Goal: Task Accomplishment & Management: Complete application form

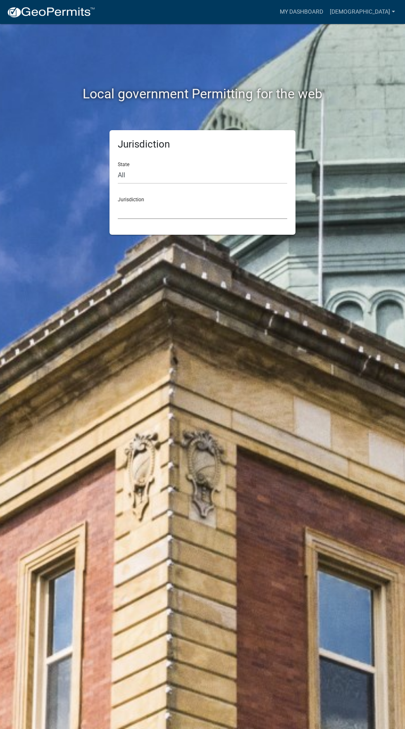
click at [248, 212] on select "[GEOGRAPHIC_DATA], [US_STATE] [GEOGRAPHIC_DATA], [US_STATE][PERSON_NAME][GEOGRA…" at bounding box center [202, 210] width 169 height 17
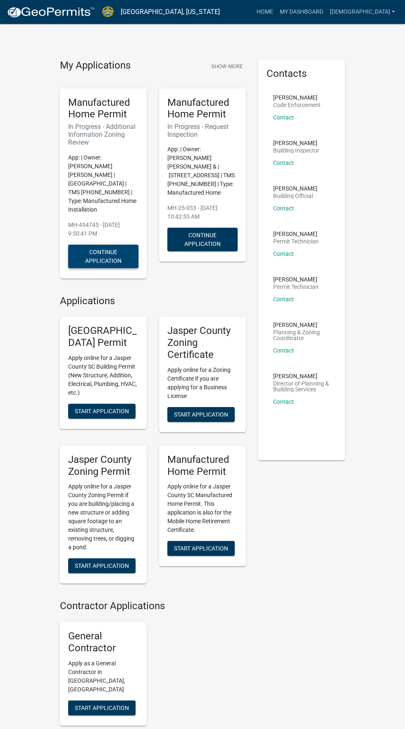
click at [112, 245] on button "Continue Application" at bounding box center [103, 257] width 70 height 24
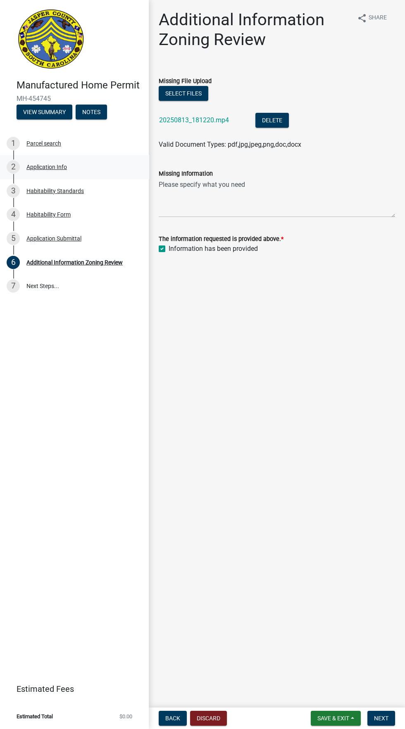
click at [55, 167] on div "Application Info" at bounding box center [46, 167] width 41 height 6
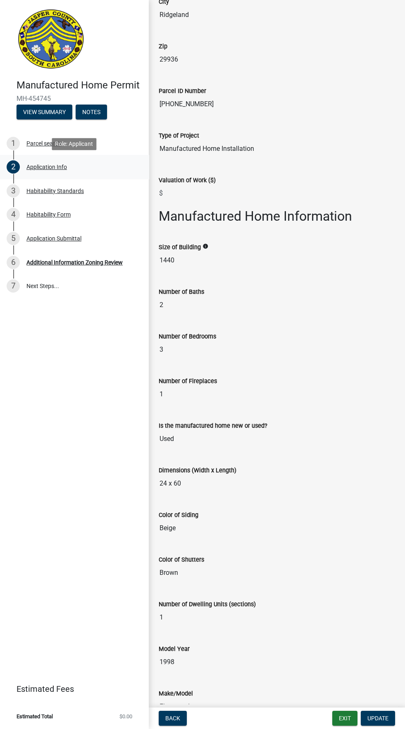
scroll to position [1001, 0]
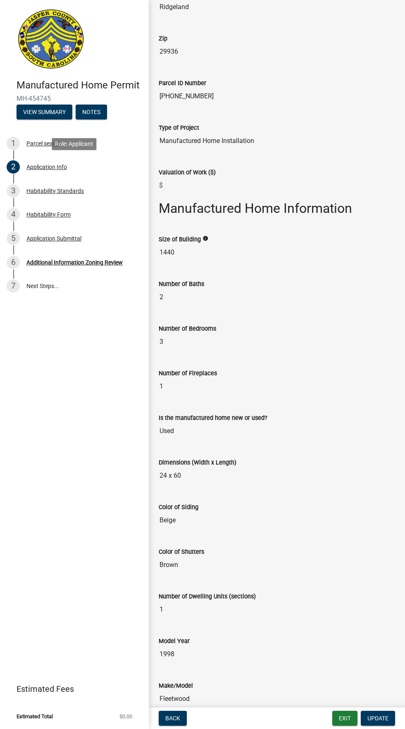
click at [203, 244] on input "1440" at bounding box center [277, 252] width 236 height 17
click at [224, 244] on input "1440" at bounding box center [277, 252] width 236 height 17
click at [200, 246] on input "1440" at bounding box center [277, 252] width 236 height 17
click at [200, 244] on input "1440" at bounding box center [277, 252] width 236 height 17
click at [191, 237] on label "Size of Building" at bounding box center [180, 240] width 42 height 6
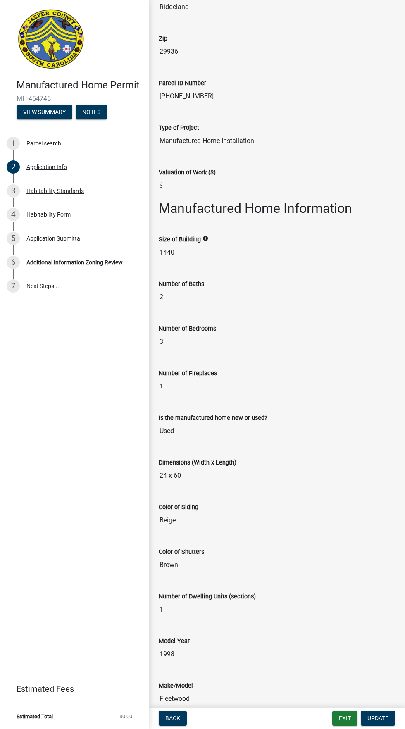
click at [191, 244] on input "1440" at bounding box center [277, 252] width 236 height 17
click at [203, 244] on input "1440" at bounding box center [277, 252] width 236 height 17
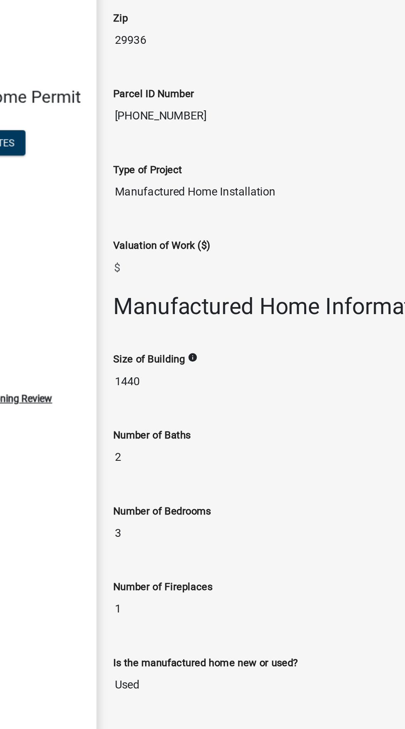
click at [191, 244] on input "1440" at bounding box center [277, 252] width 236 height 17
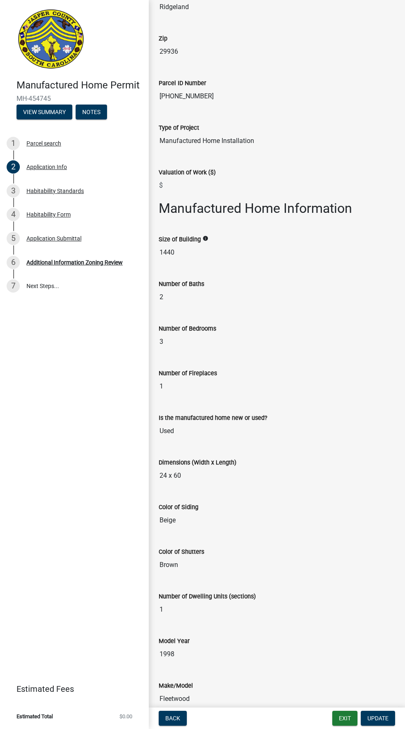
click at [188, 371] on label "Number of Fireplaces" at bounding box center [188, 374] width 58 height 6
click at [188, 378] on input "1" at bounding box center [277, 386] width 236 height 17
click at [214, 244] on input "1440" at bounding box center [277, 252] width 236 height 17
click at [389, 718] on button "Update" at bounding box center [378, 718] width 34 height 15
click at [197, 244] on input "1440" at bounding box center [277, 252] width 236 height 17
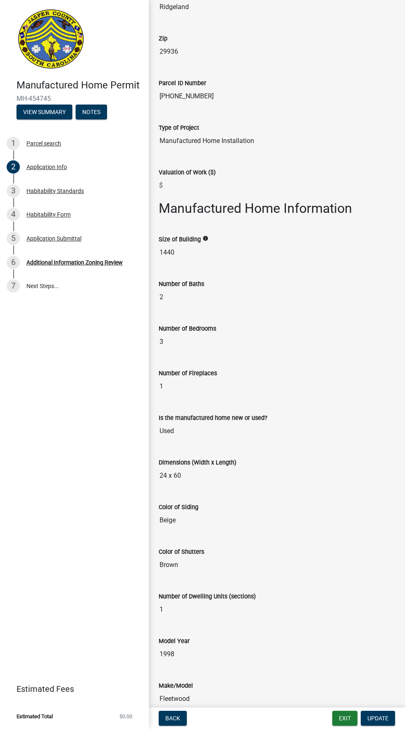
click at [358, 88] on input "[PHONE_NUMBER]" at bounding box center [277, 96] width 236 height 17
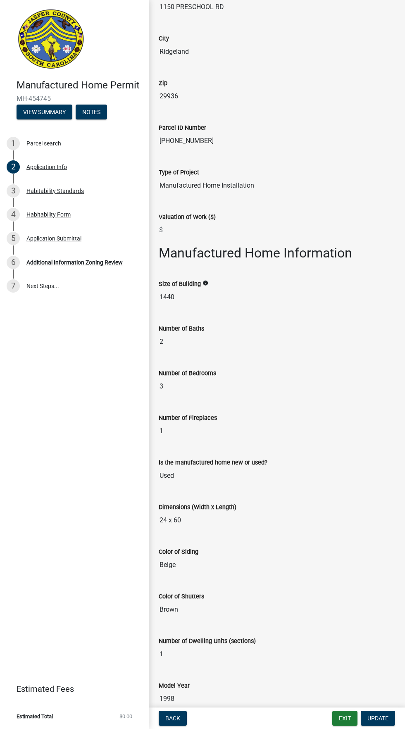
scroll to position [915, 0]
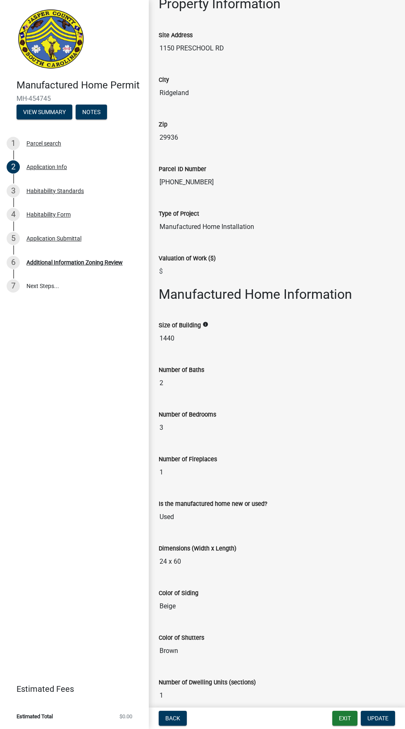
click at [179, 330] on input "1440" at bounding box center [277, 338] width 236 height 17
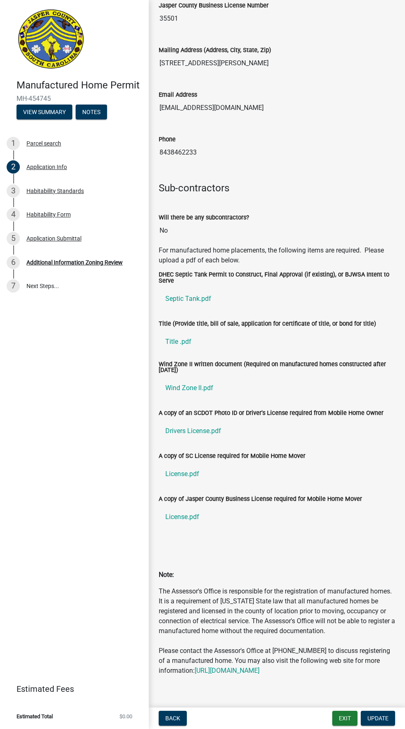
scroll to position [2045, 0]
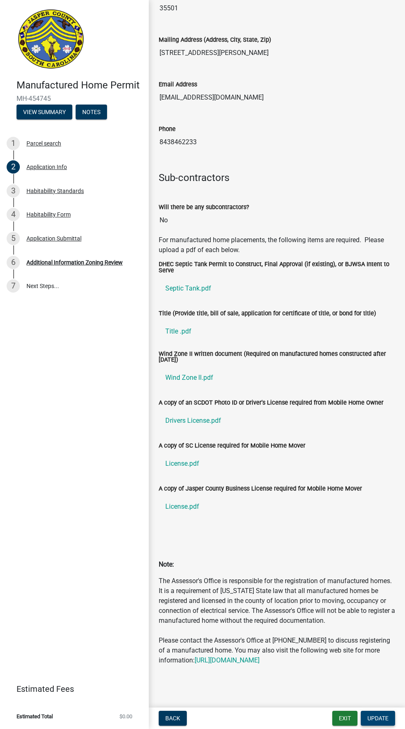
click at [390, 717] on button "Update" at bounding box center [378, 718] width 34 height 15
click at [389, 713] on button "Update" at bounding box center [378, 718] width 34 height 15
